Goal: Check status: Check status

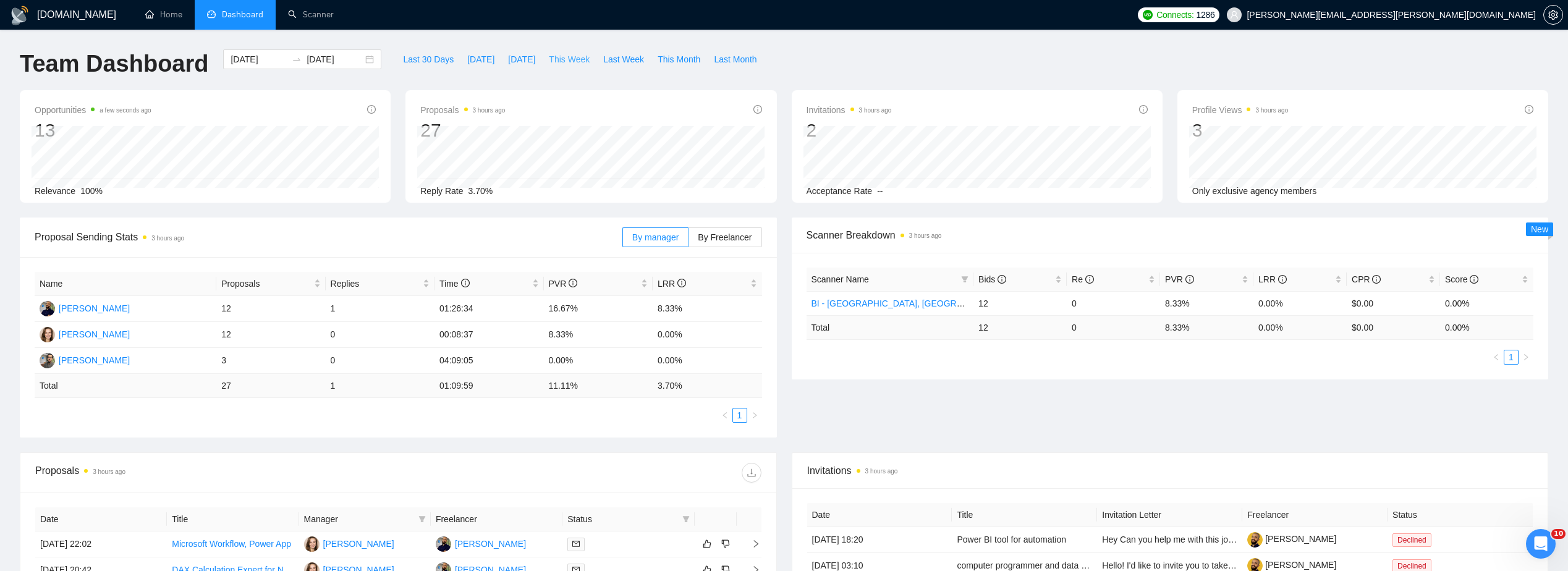
click at [558, 58] on span "This Week" at bounding box center [569, 59] width 41 height 14
type input "[DATE]"
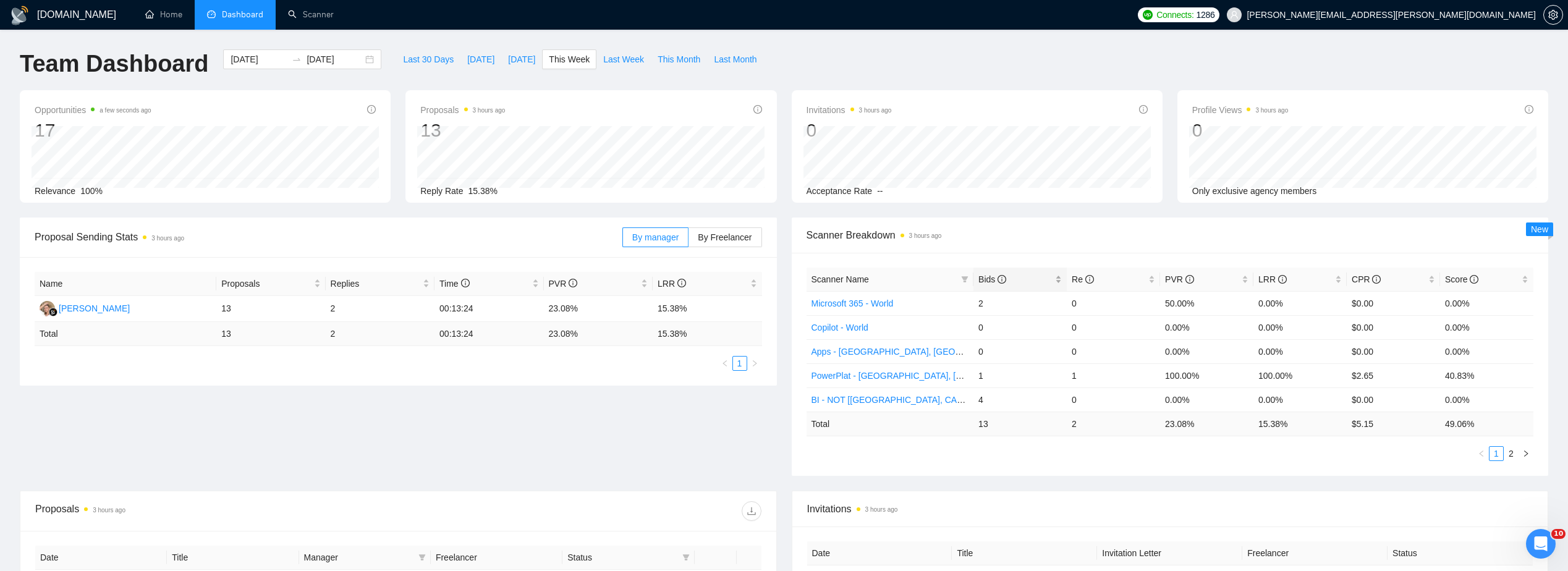
click at [1042, 274] on span "Bids" at bounding box center [1015, 279] width 74 height 14
click at [774, 429] on div "Proposal Sending Stats 3 hours ago By manager By Freelancer Name Proposals Repl…" at bounding box center [783, 354] width 1543 height 273
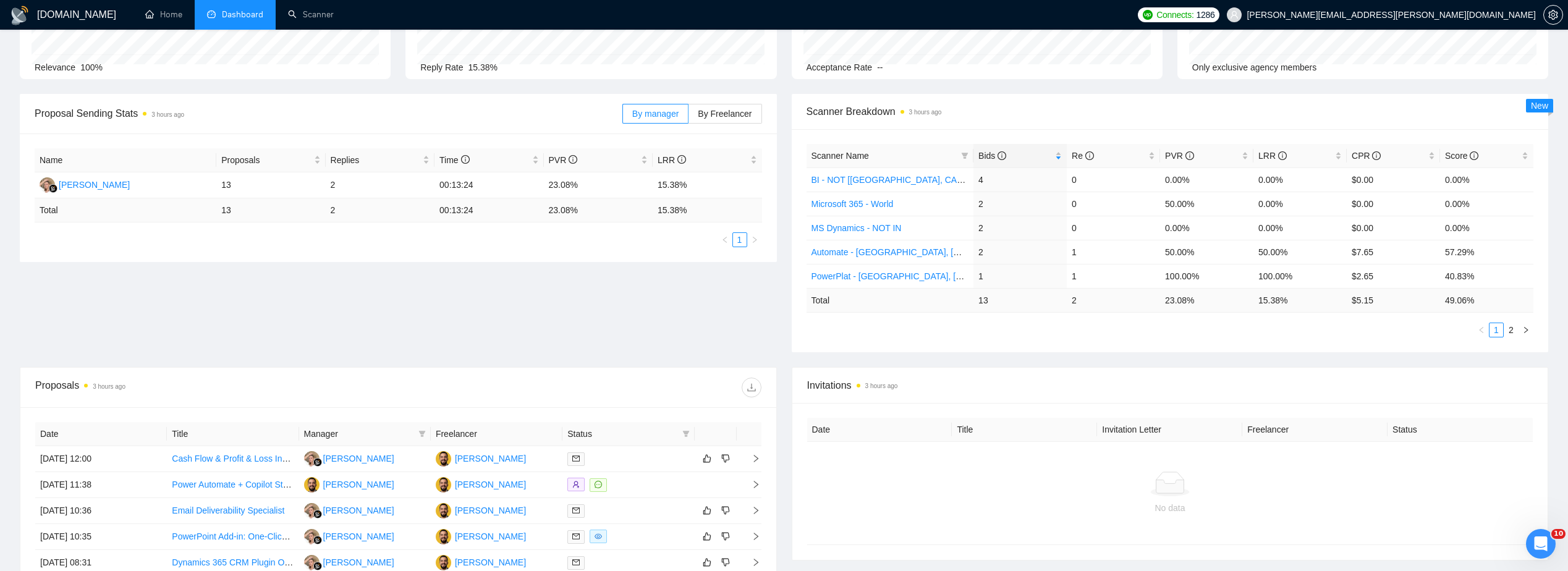
scroll to position [309, 0]
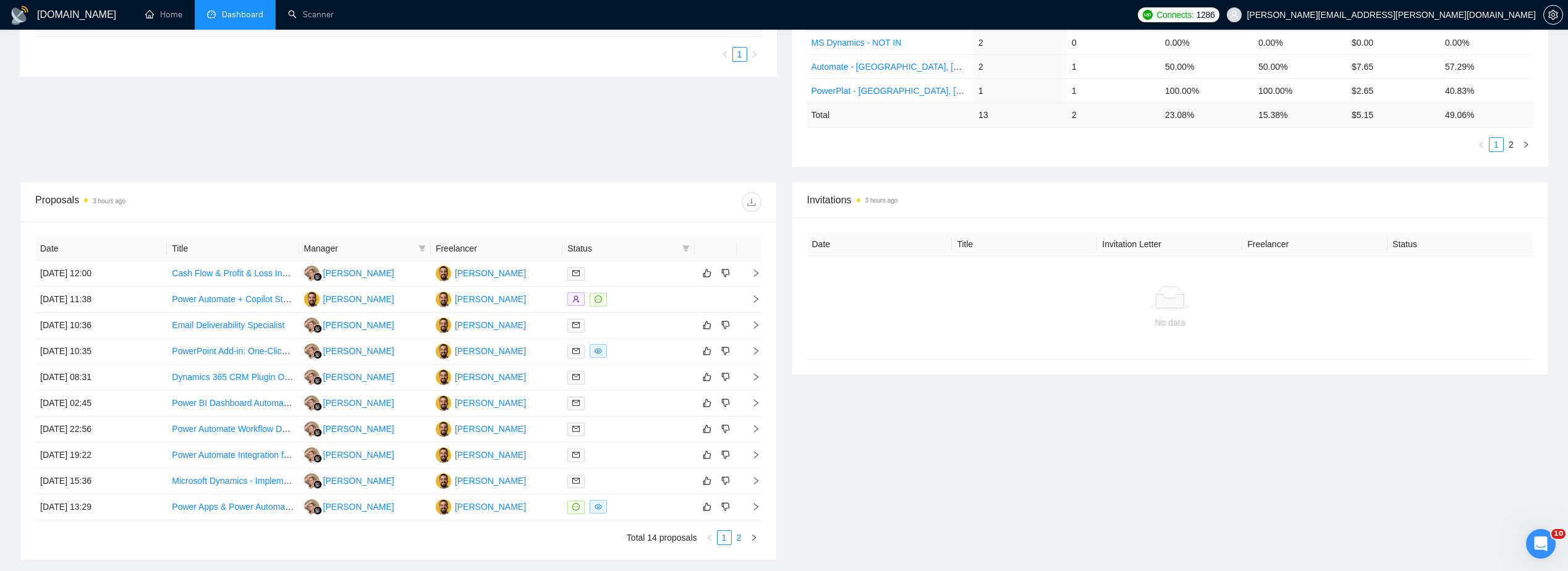
click at [743, 536] on link "2" at bounding box center [739, 537] width 14 height 14
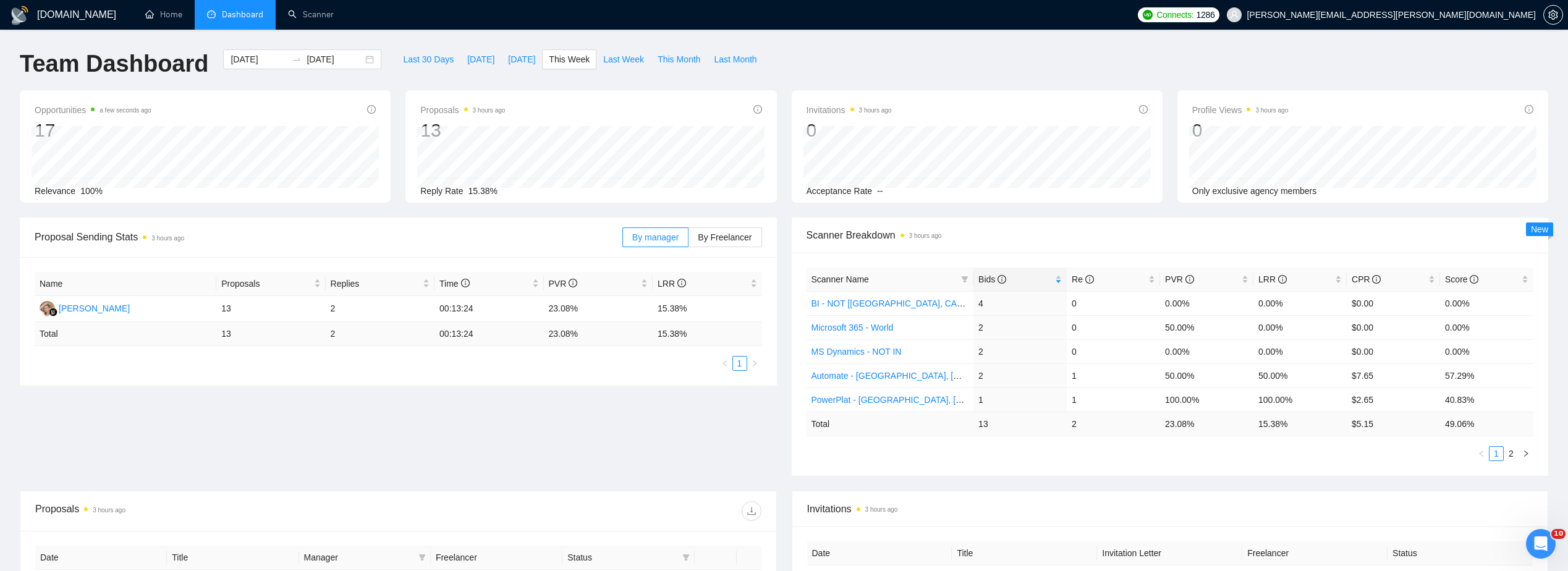
drag, startPoint x: 414, startPoint y: 523, endPoint x: 676, endPoint y: 255, distance: 374.8
click at [323, 17] on link "Scanner" at bounding box center [311, 15] width 46 height 11
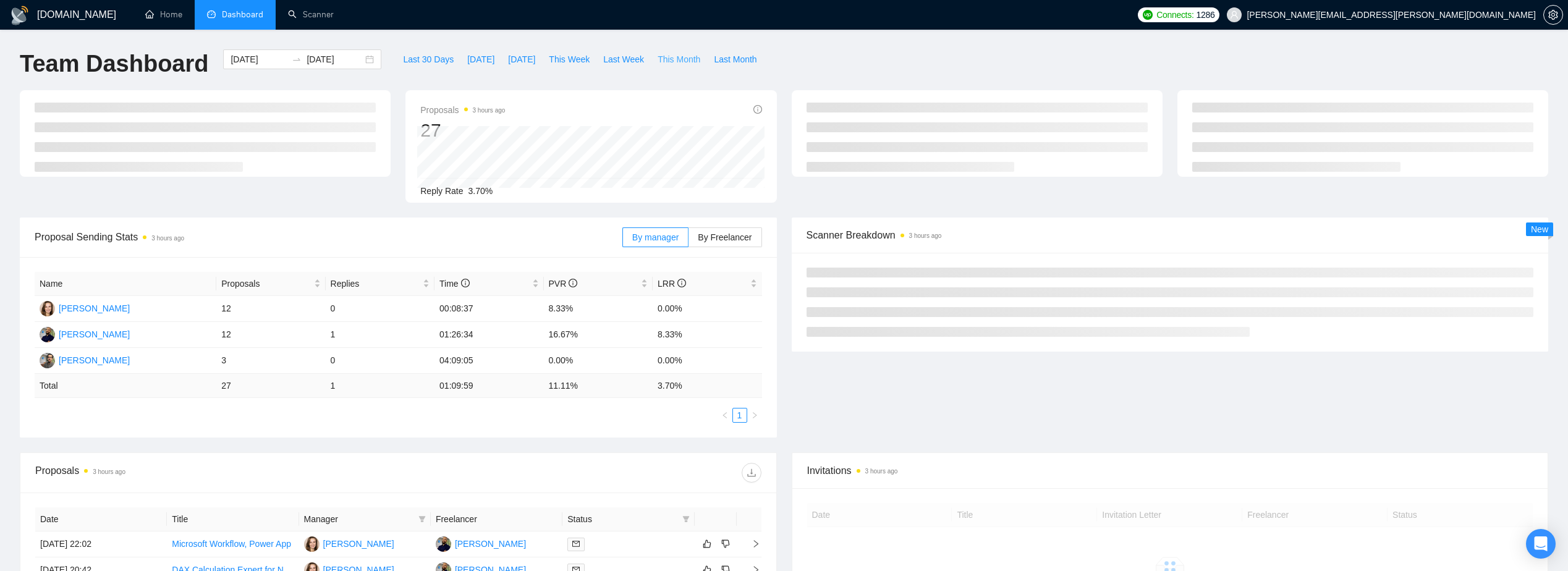
click at [657, 52] on span "This Month" at bounding box center [679, 59] width 43 height 14
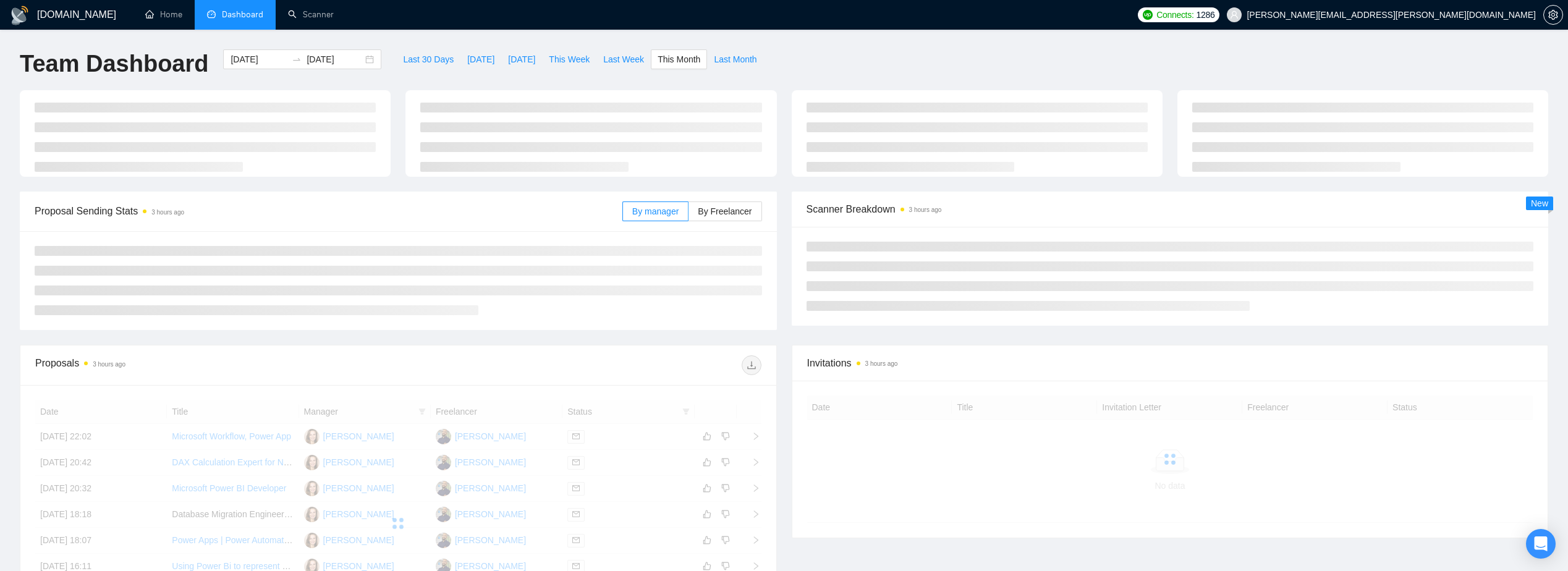
type input "[DATE]"
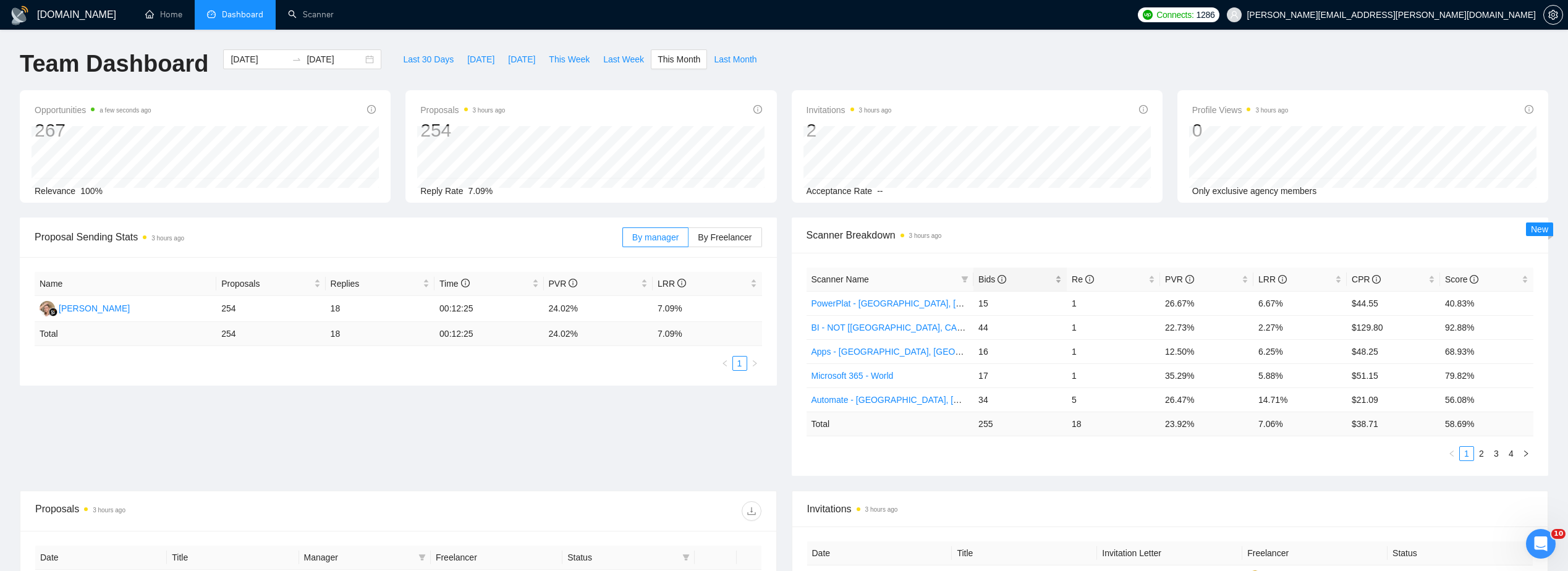
drag, startPoint x: 1048, startPoint y: 289, endPoint x: 1047, endPoint y: 283, distance: 6.1
click at [1047, 286] on div "Bids" at bounding box center [1020, 279] width 84 height 14
click at [1047, 283] on span "Bids" at bounding box center [1015, 279] width 74 height 14
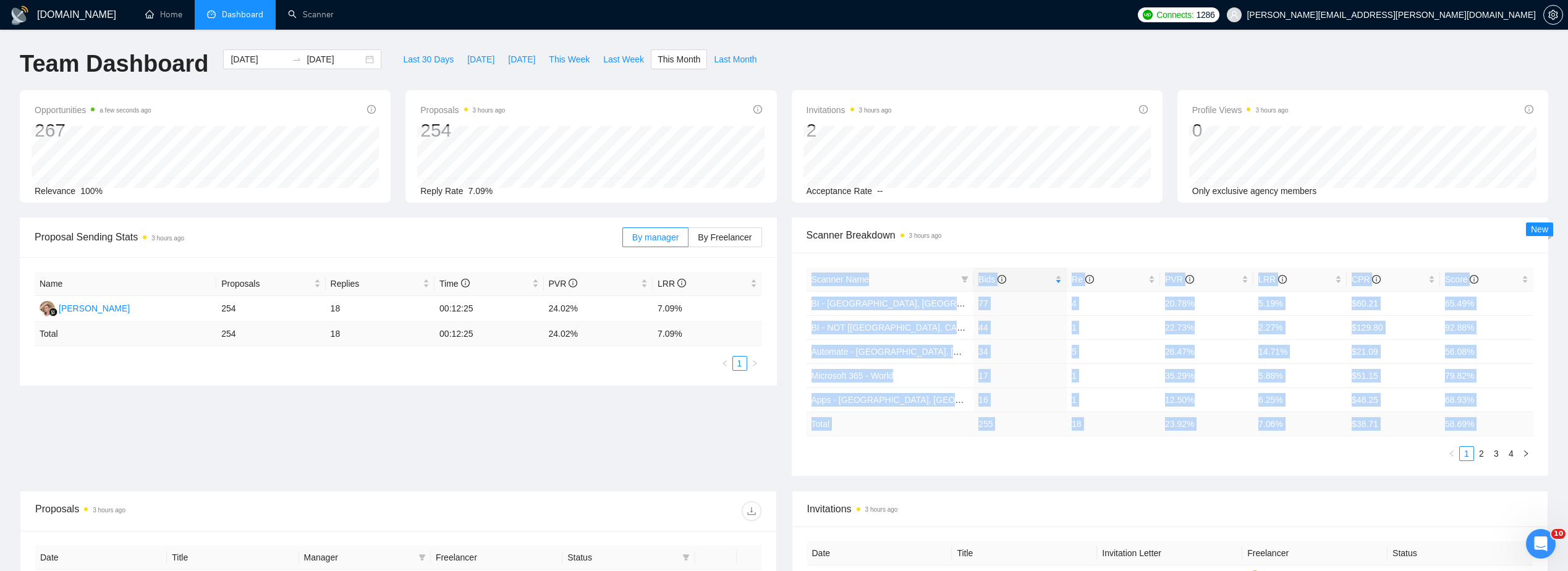
click at [768, 436] on div "Proposal Sending Stats 3 hours ago By manager By Freelancer Name Proposals Repl…" at bounding box center [783, 354] width 1543 height 273
drag, startPoint x: 768, startPoint y: 436, endPoint x: 745, endPoint y: 440, distance: 23.3
click at [745, 440] on div "Proposal Sending Stats 3 hours ago By manager By Freelancer Name Proposals Repl…" at bounding box center [783, 354] width 1543 height 273
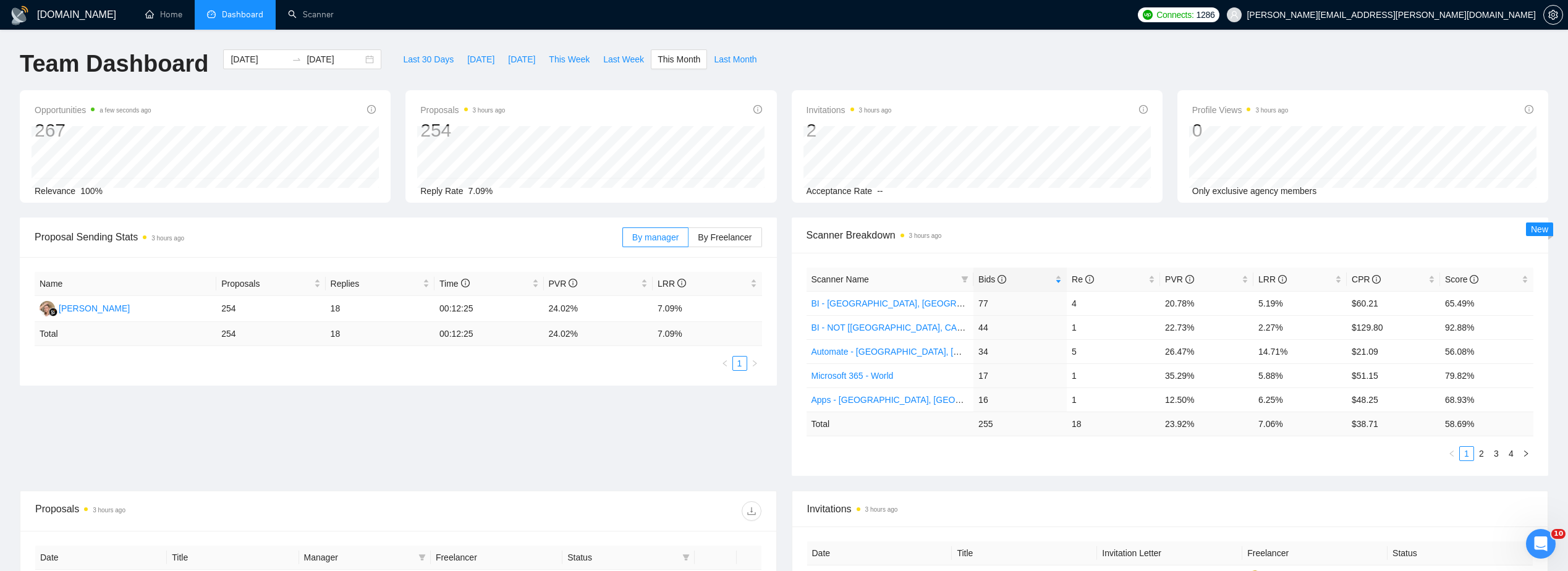
click at [616, 424] on div "Proposal Sending Stats 3 hours ago By manager By Freelancer Name Proposals Repl…" at bounding box center [783, 354] width 1543 height 273
